Goal: Transaction & Acquisition: Obtain resource

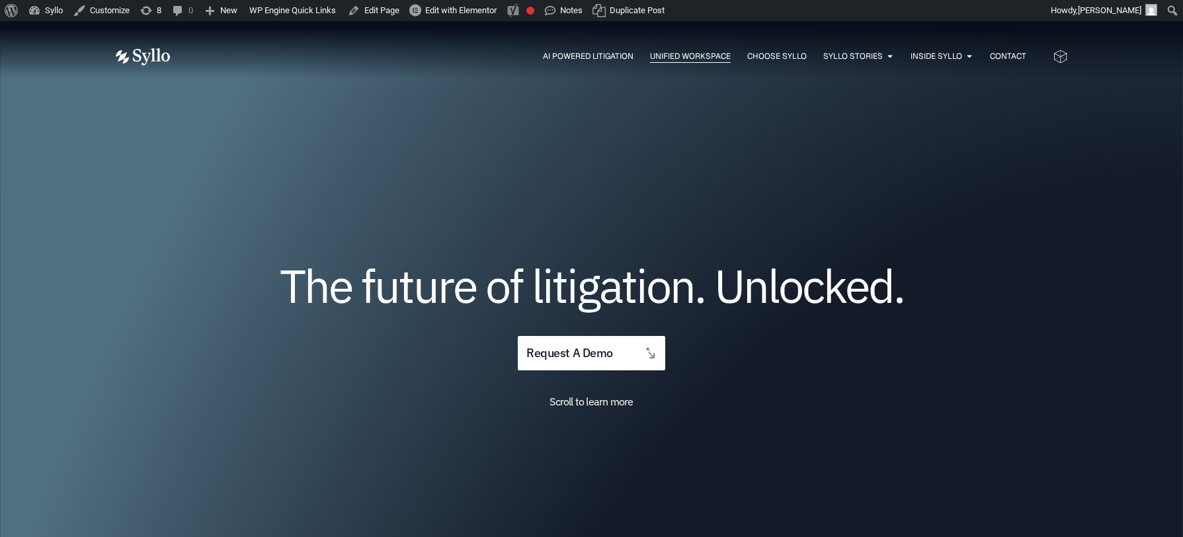
click at [696, 52] on span "Unified Workspace" at bounding box center [690, 56] width 81 height 12
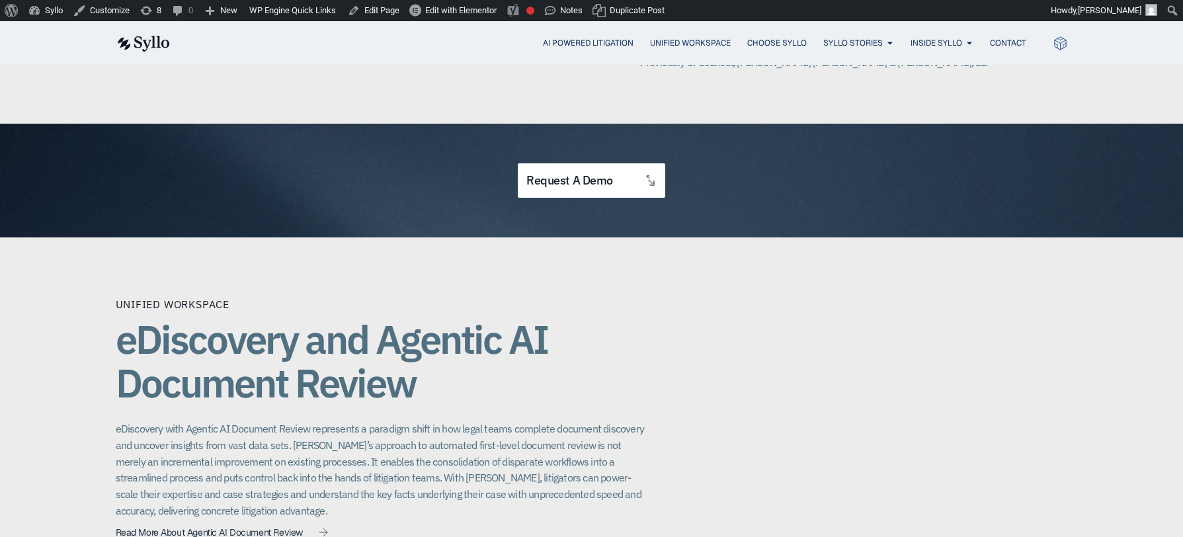
scroll to position [644, 0]
click at [609, 177] on span "request a demo" at bounding box center [570, 181] width 86 height 13
click at [594, 175] on span "request a demo" at bounding box center [570, 181] width 86 height 13
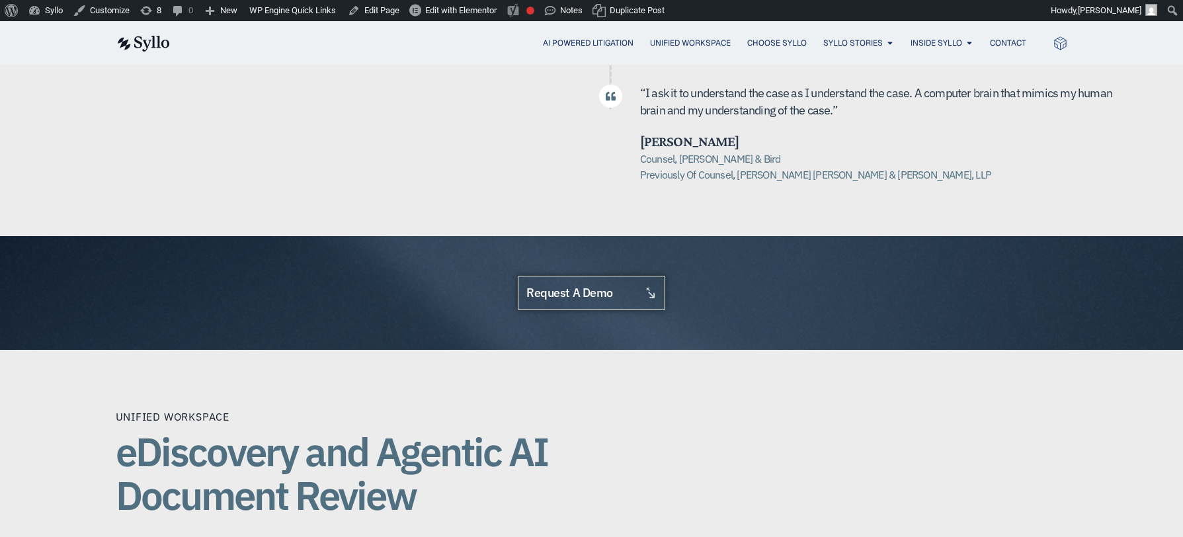
scroll to position [532, 0]
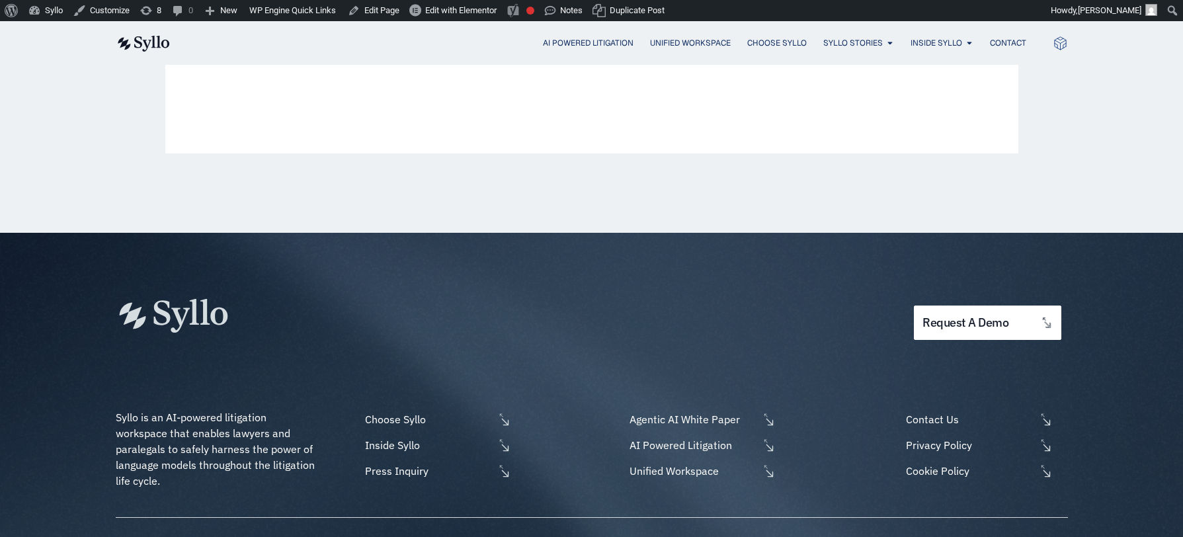
scroll to position [724, 0]
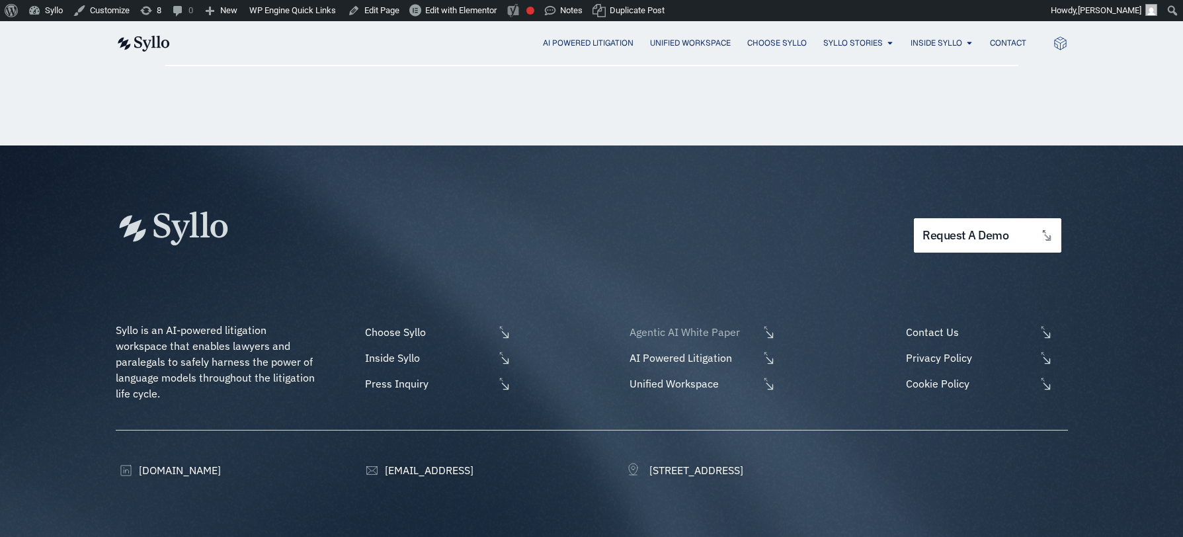
drag, startPoint x: 1048, startPoint y: 187, endPoint x: 771, endPoint y: 285, distance: 293.9
click at [771, 325] on icon at bounding box center [769, 332] width 14 height 14
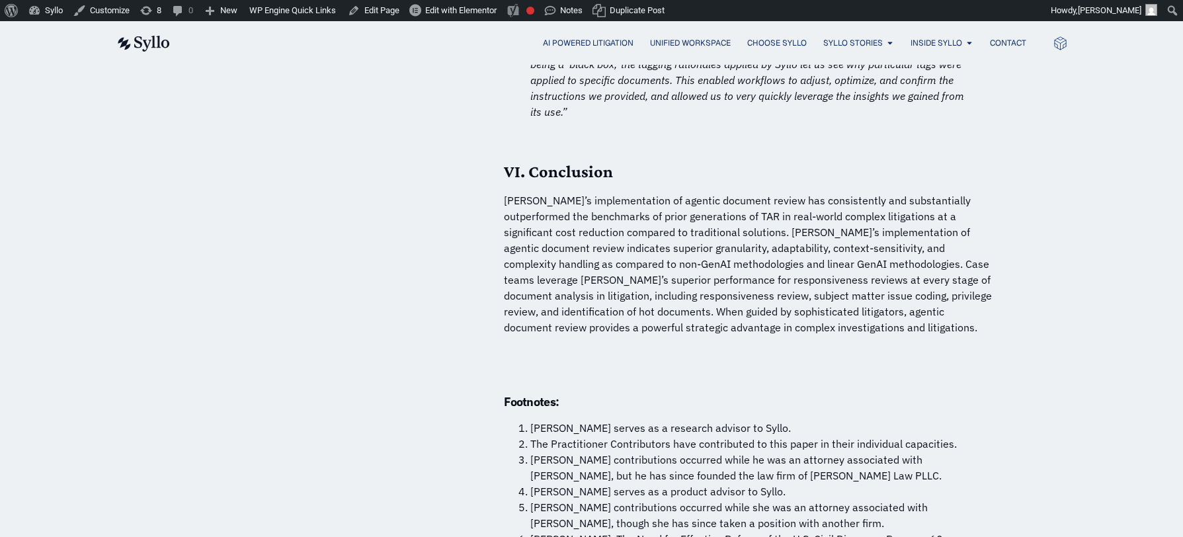
scroll to position [10144, 0]
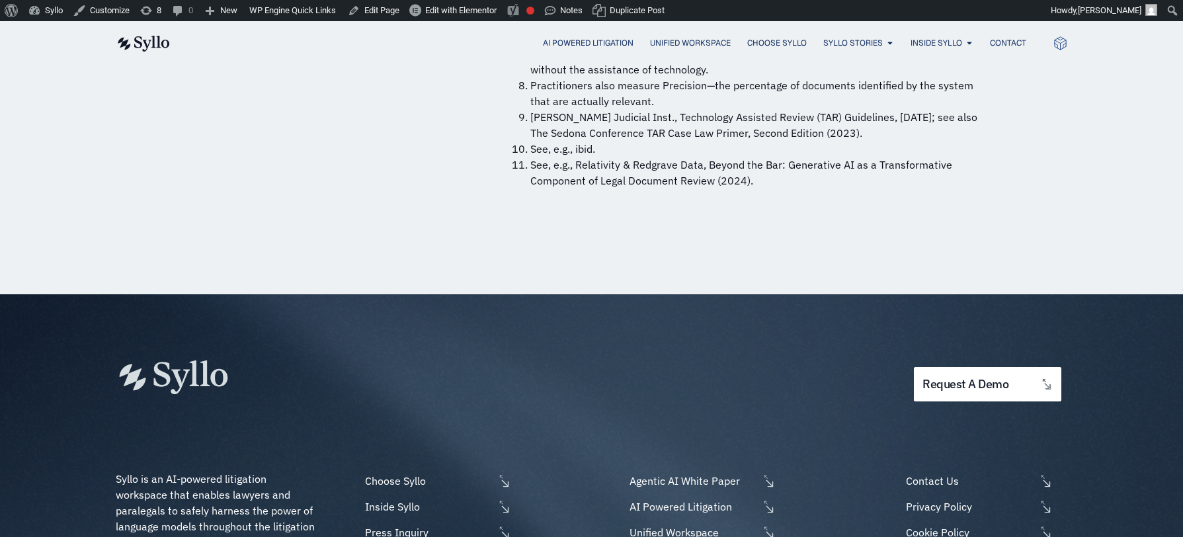
drag, startPoint x: 775, startPoint y: 286, endPoint x: 720, endPoint y: 399, distance: 125.4
click at [720, 399] on div "request a demo Syllo is an AI-powered litigation workspace that enables lawyers…" at bounding box center [592, 513] width 953 height 439
